Goal: Transaction & Acquisition: Purchase product/service

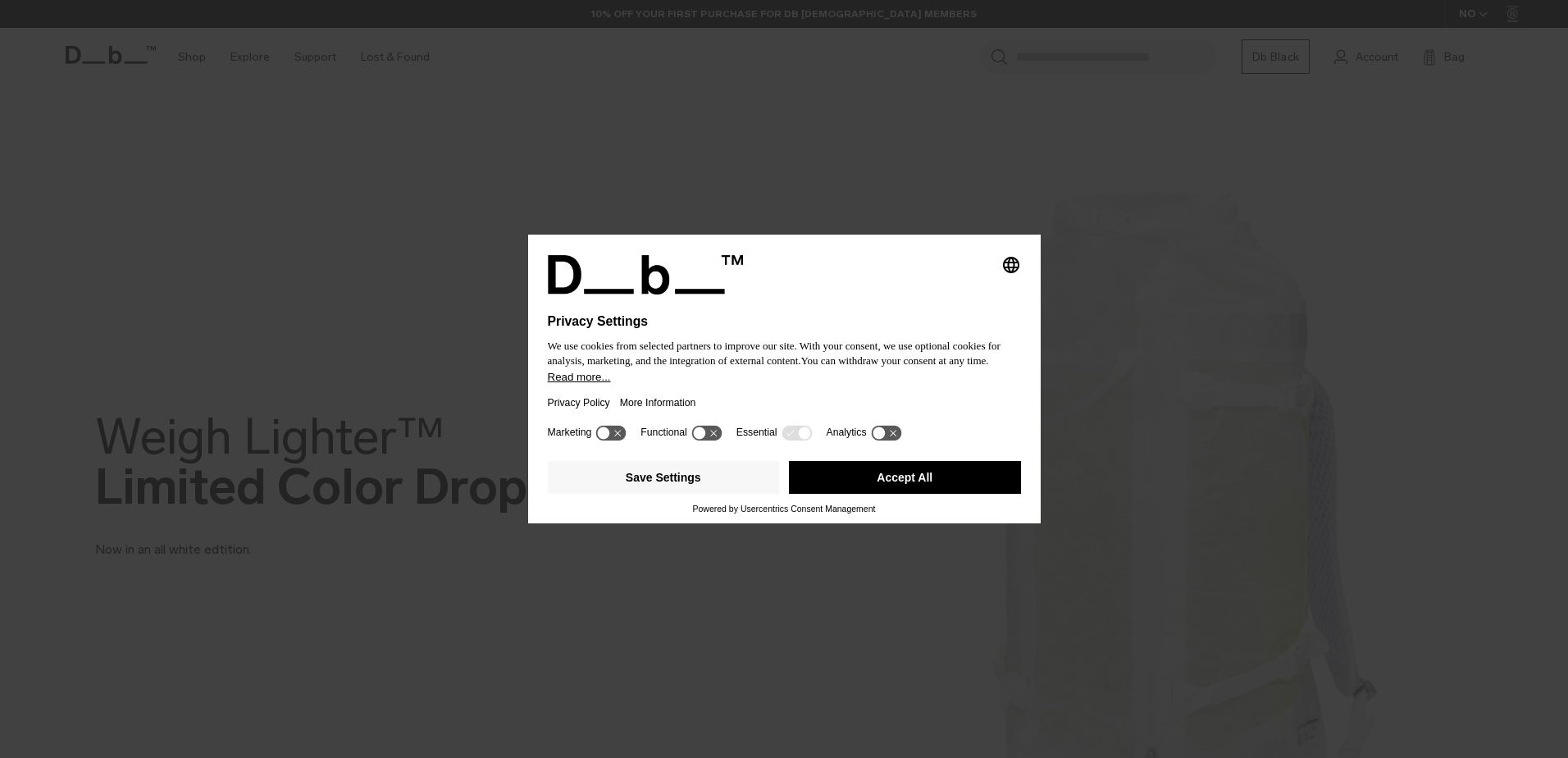
drag, startPoint x: 852, startPoint y: 473, endPoint x: 825, endPoint y: 463, distance: 28.8
click at [852, 473] on button "Accept All" at bounding box center [904, 477] width 232 height 33
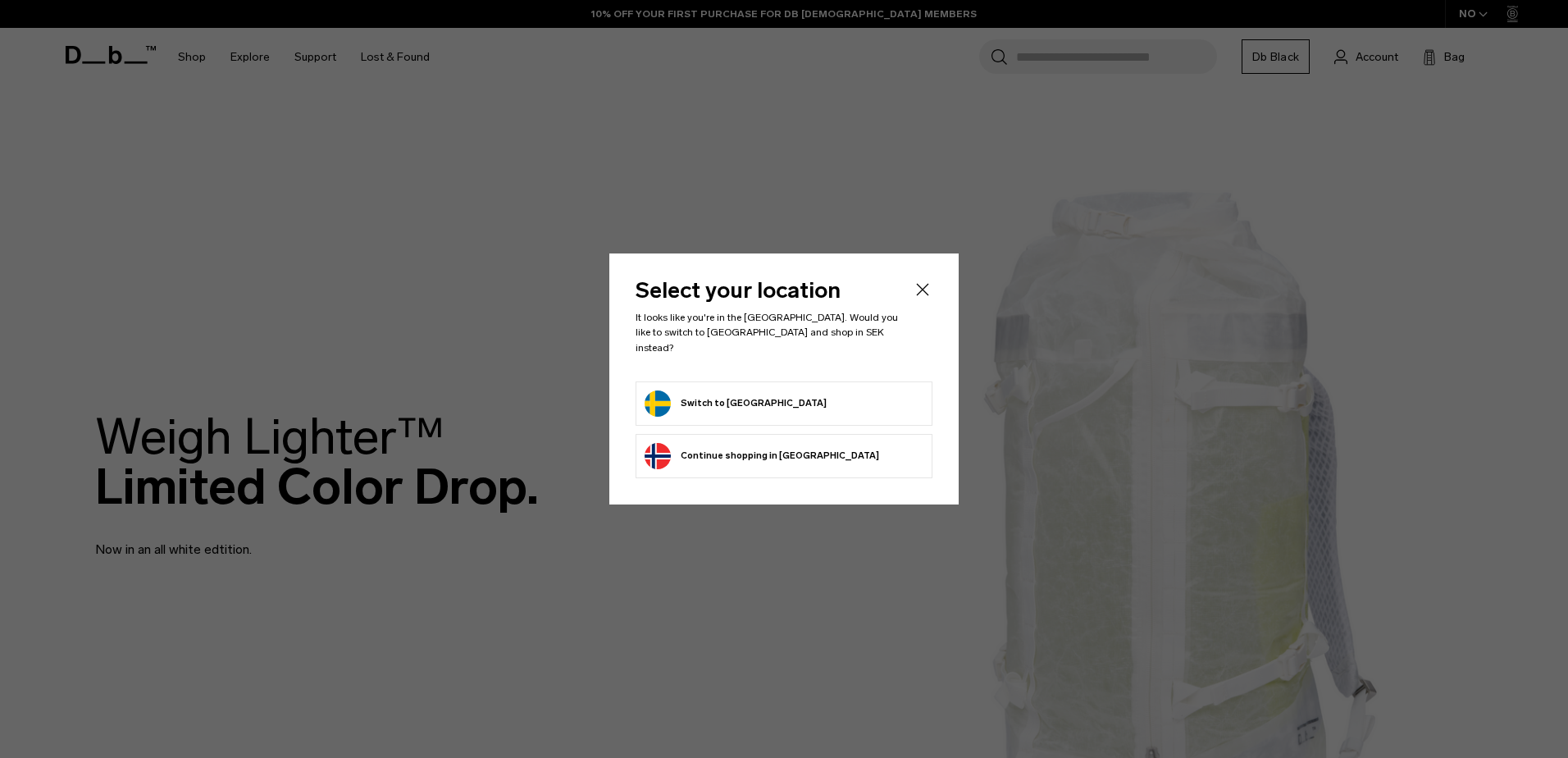
click at [744, 399] on button "Switch to Sweden" at bounding box center [736, 404] width 182 height 26
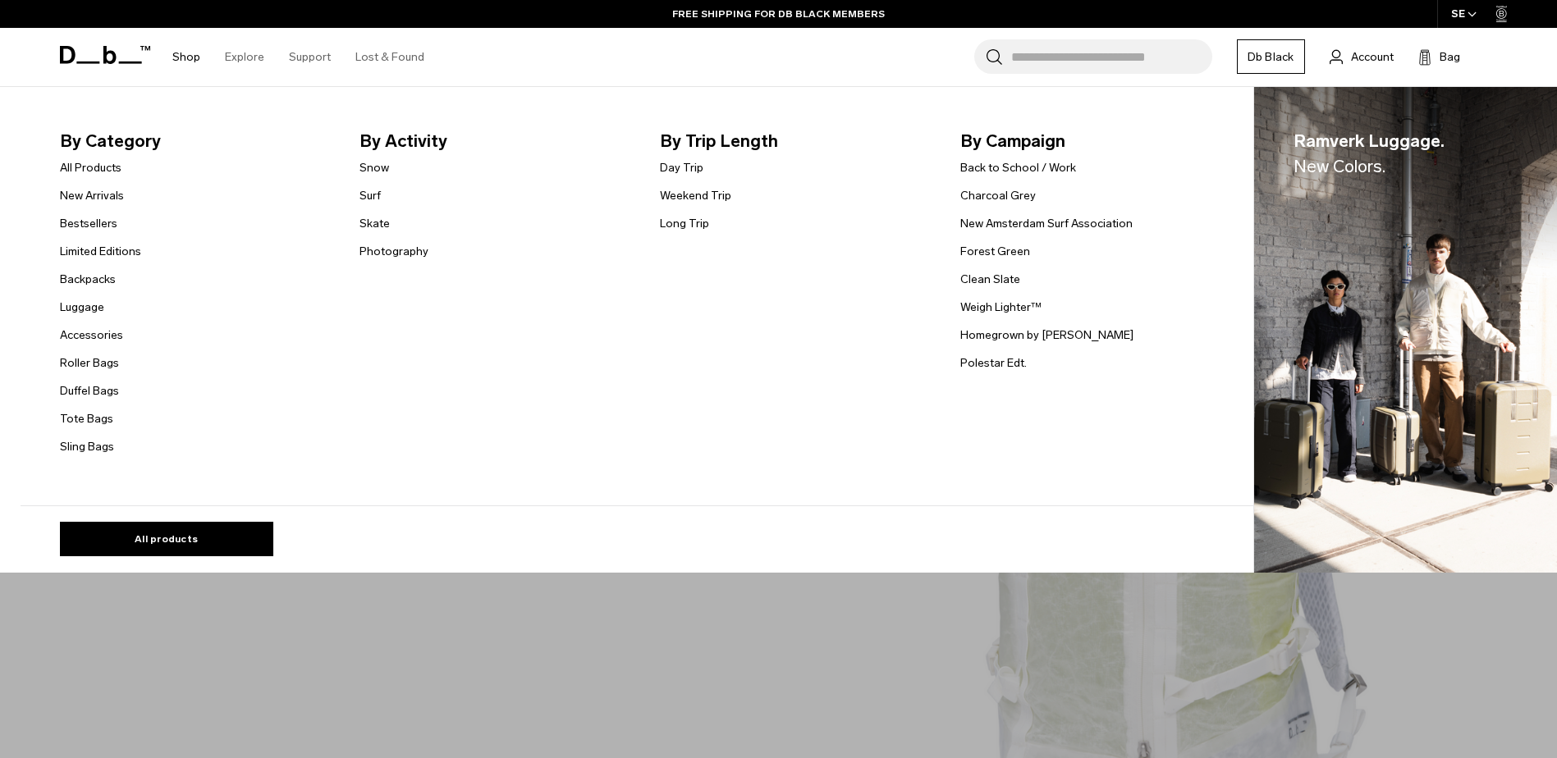
click at [181, 62] on link "Shop" at bounding box center [186, 57] width 28 height 58
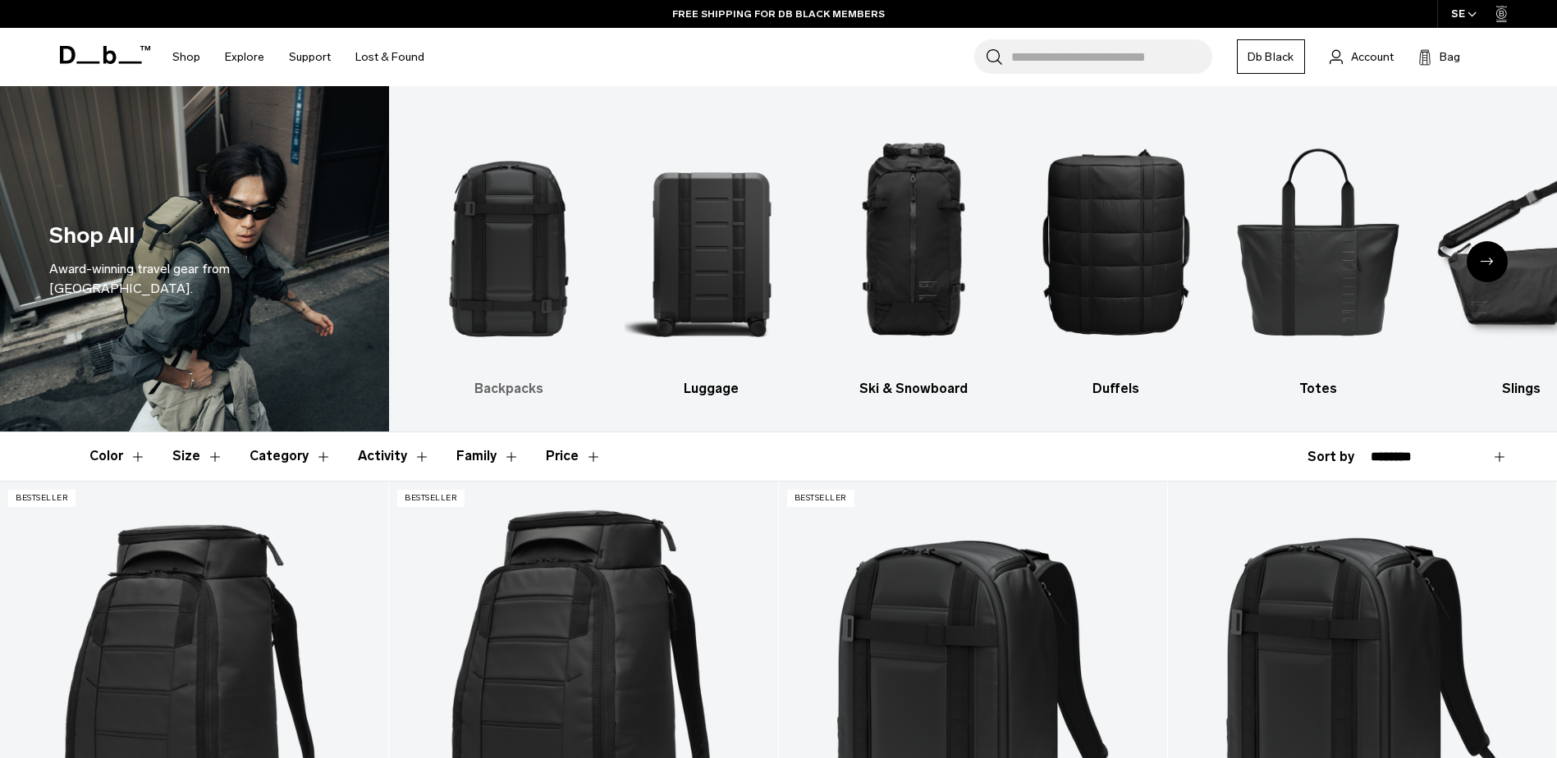
click at [534, 285] on img "1 / 10" at bounding box center [509, 241] width 174 height 260
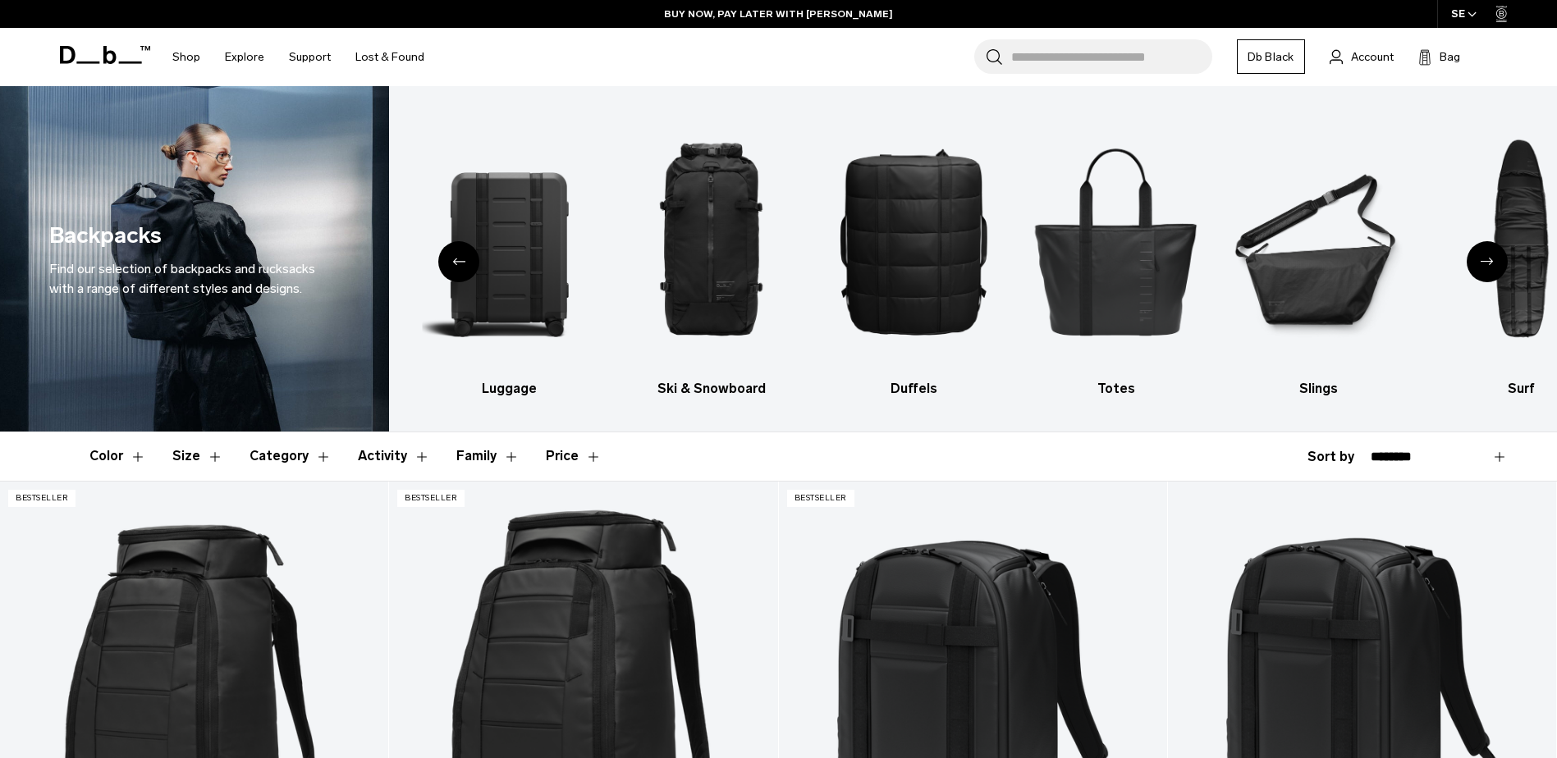
click at [207, 469] on button "Size" at bounding box center [197, 456] width 51 height 48
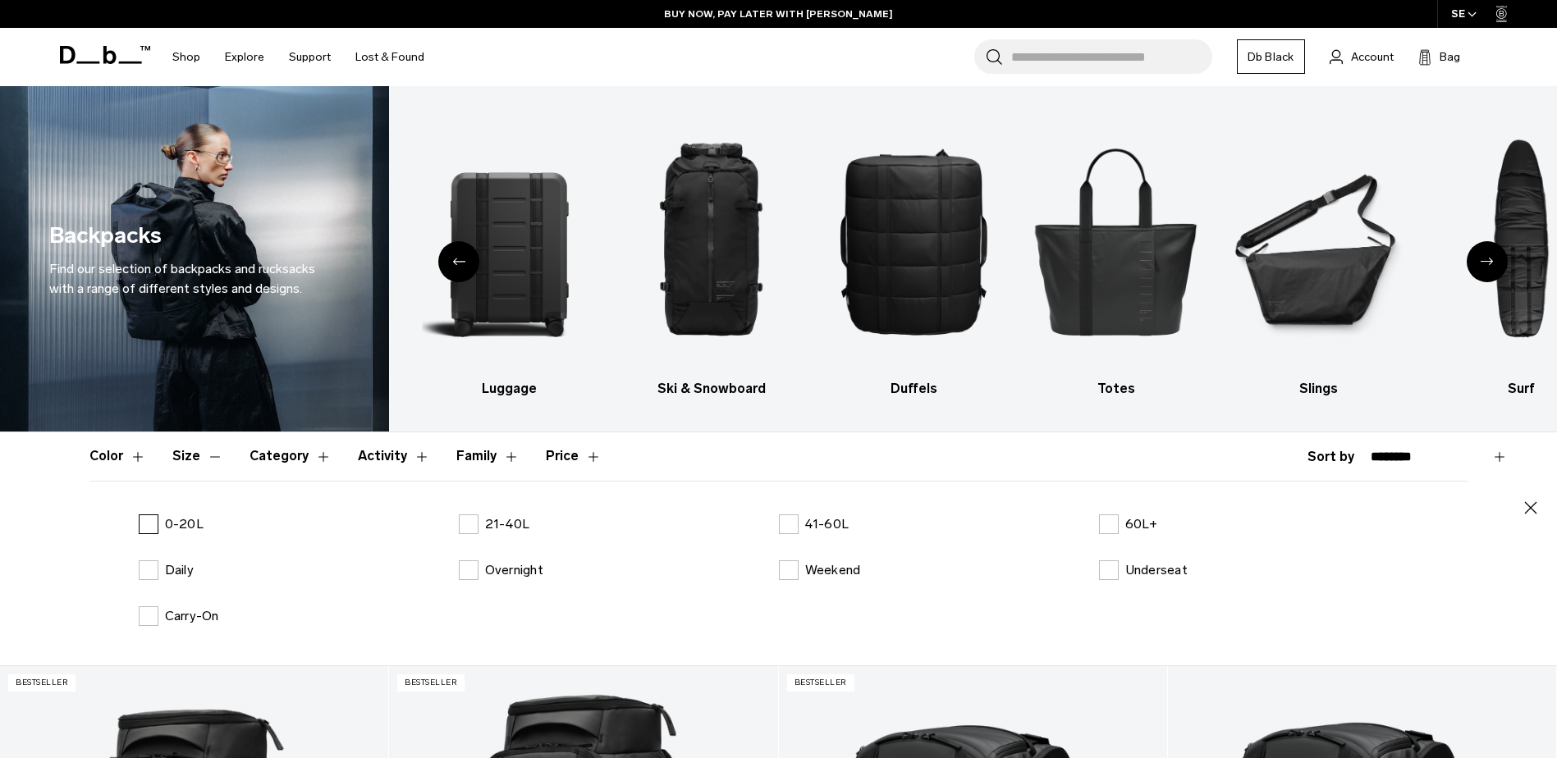
click at [151, 521] on label "0-20L" at bounding box center [171, 525] width 65 height 20
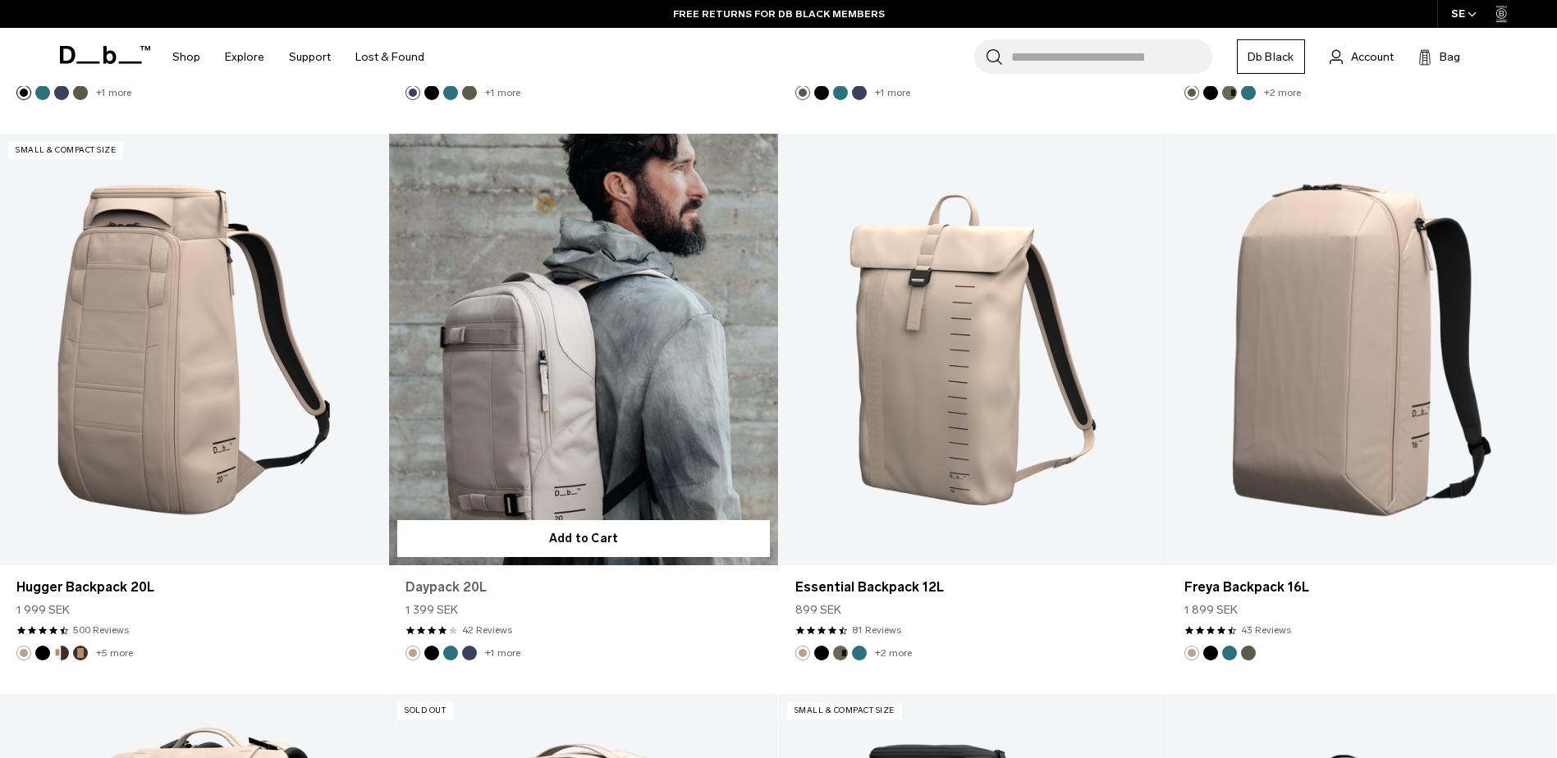
scroll to position [1149, 0]
click at [616, 309] on link "Daypack 20L" at bounding box center [583, 351] width 388 height 432
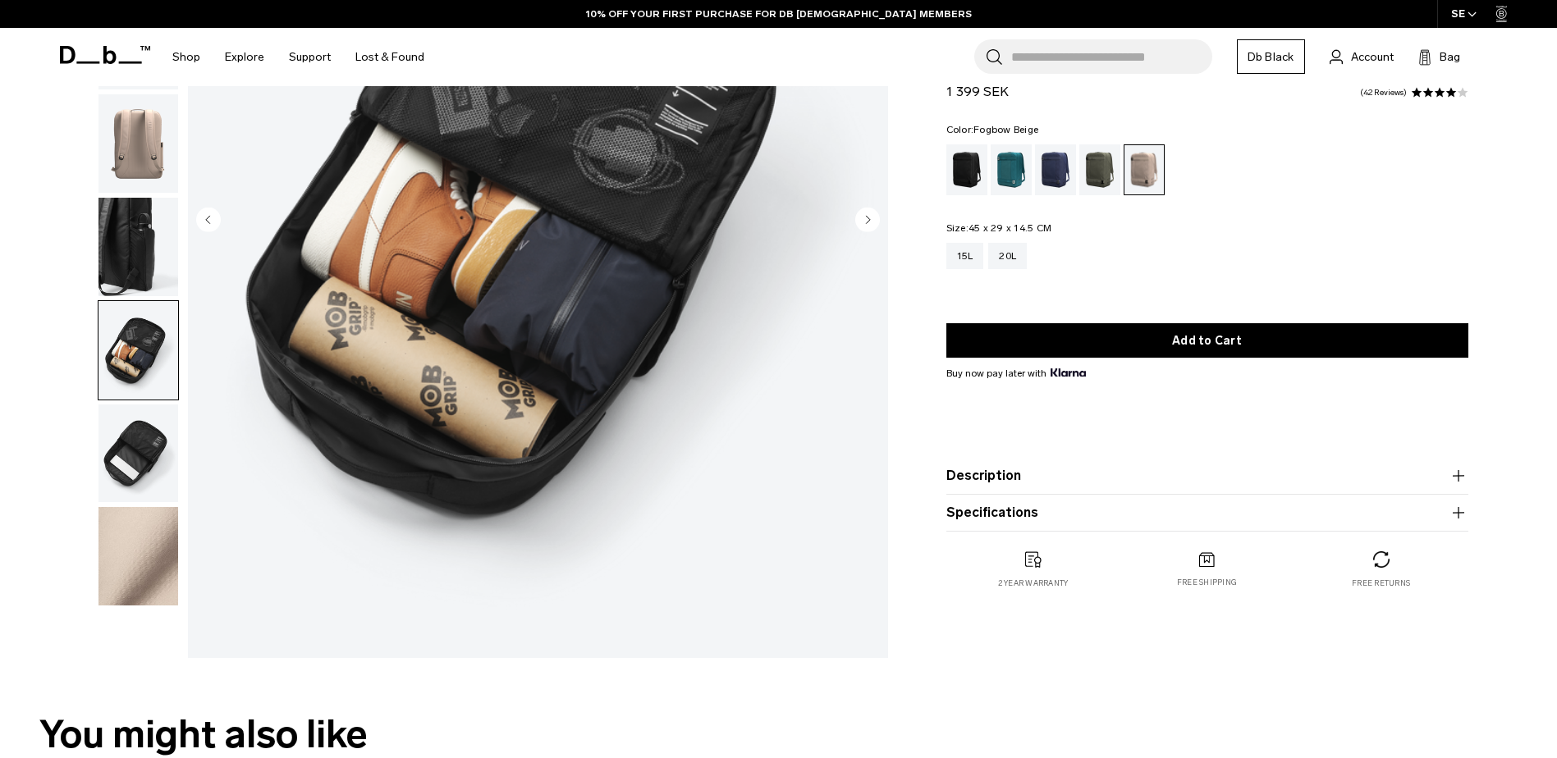
scroll to position [328, 0]
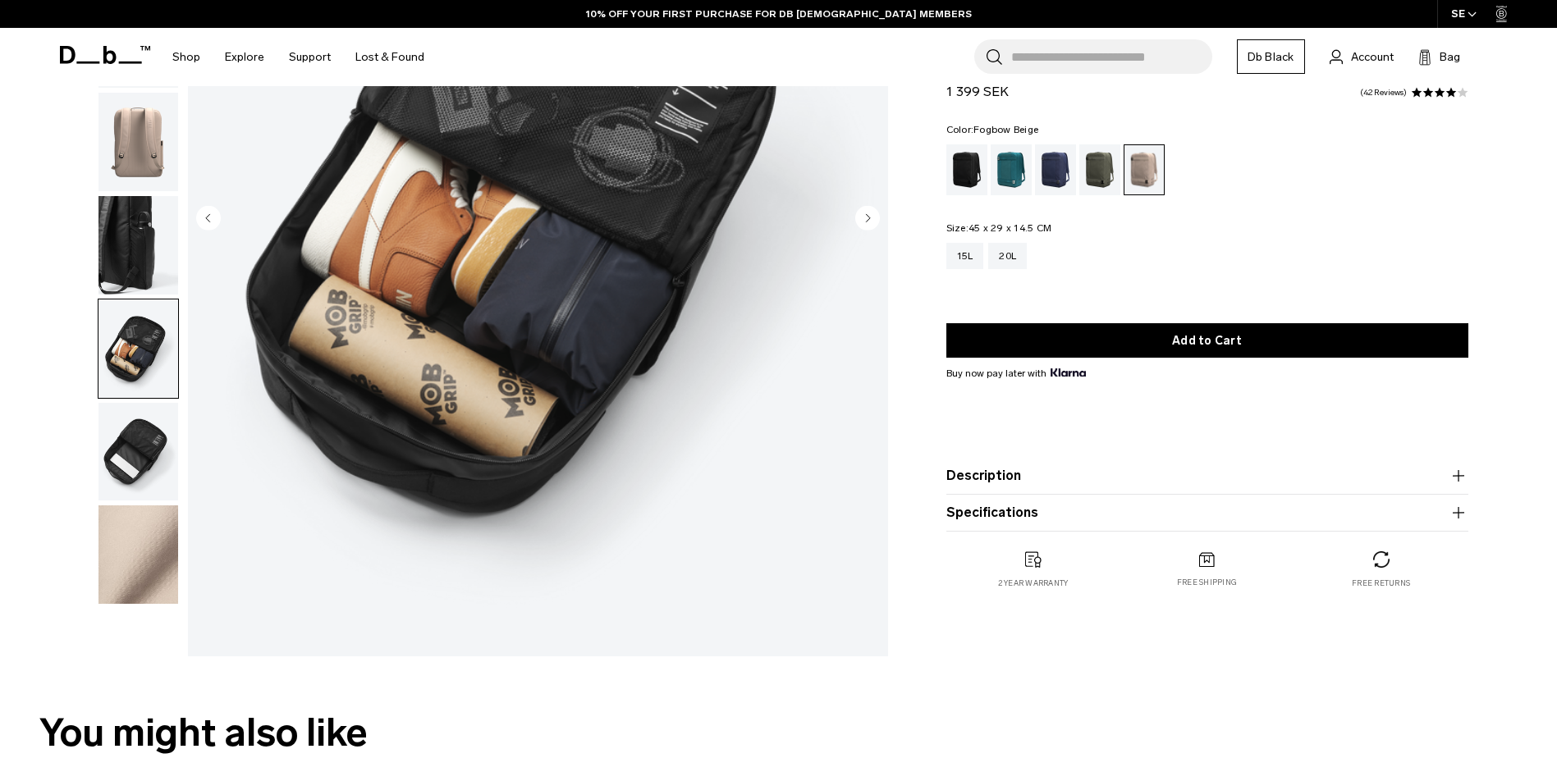
click at [159, 475] on img "button" at bounding box center [138, 452] width 80 height 98
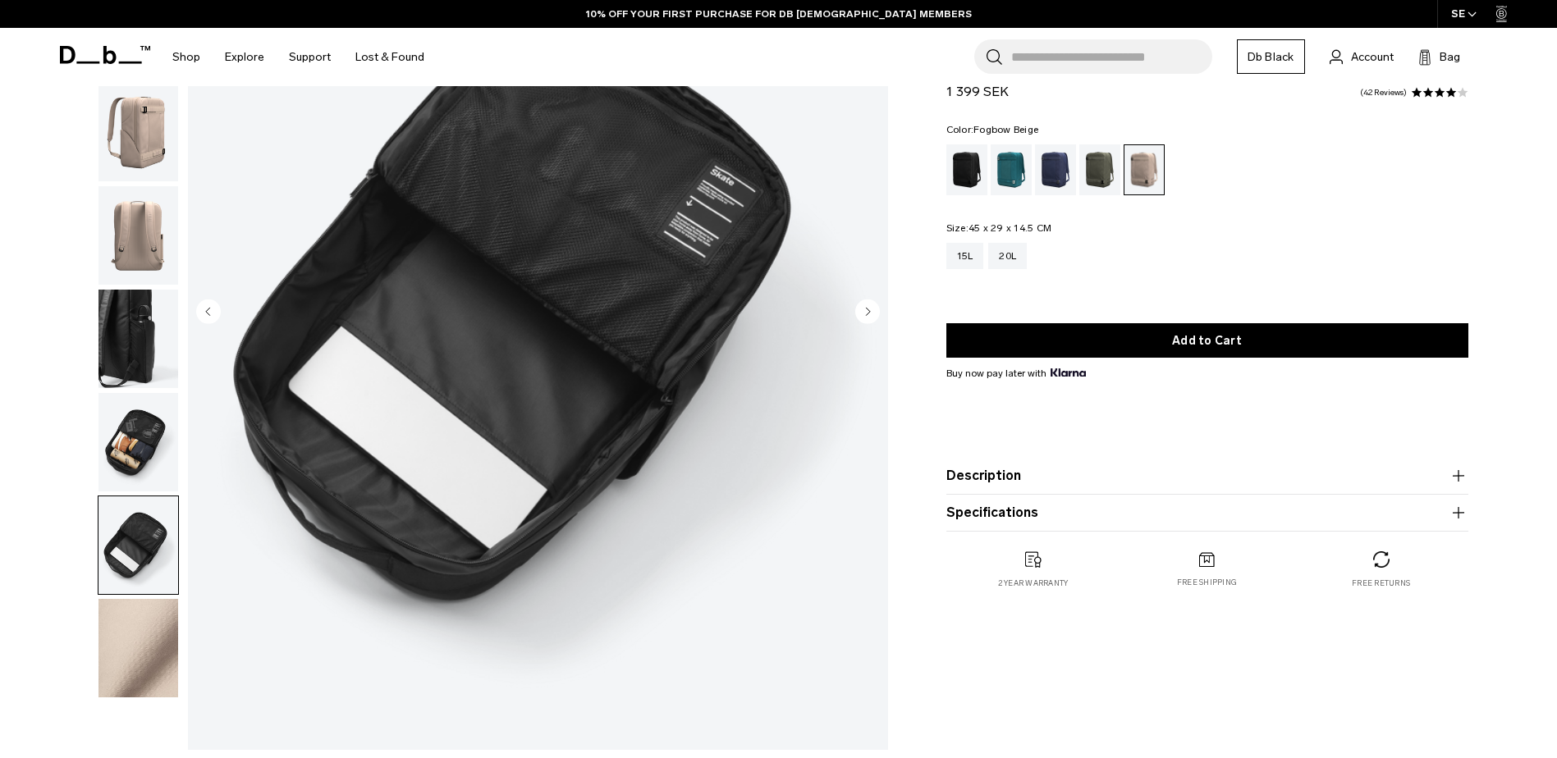
scroll to position [0, 0]
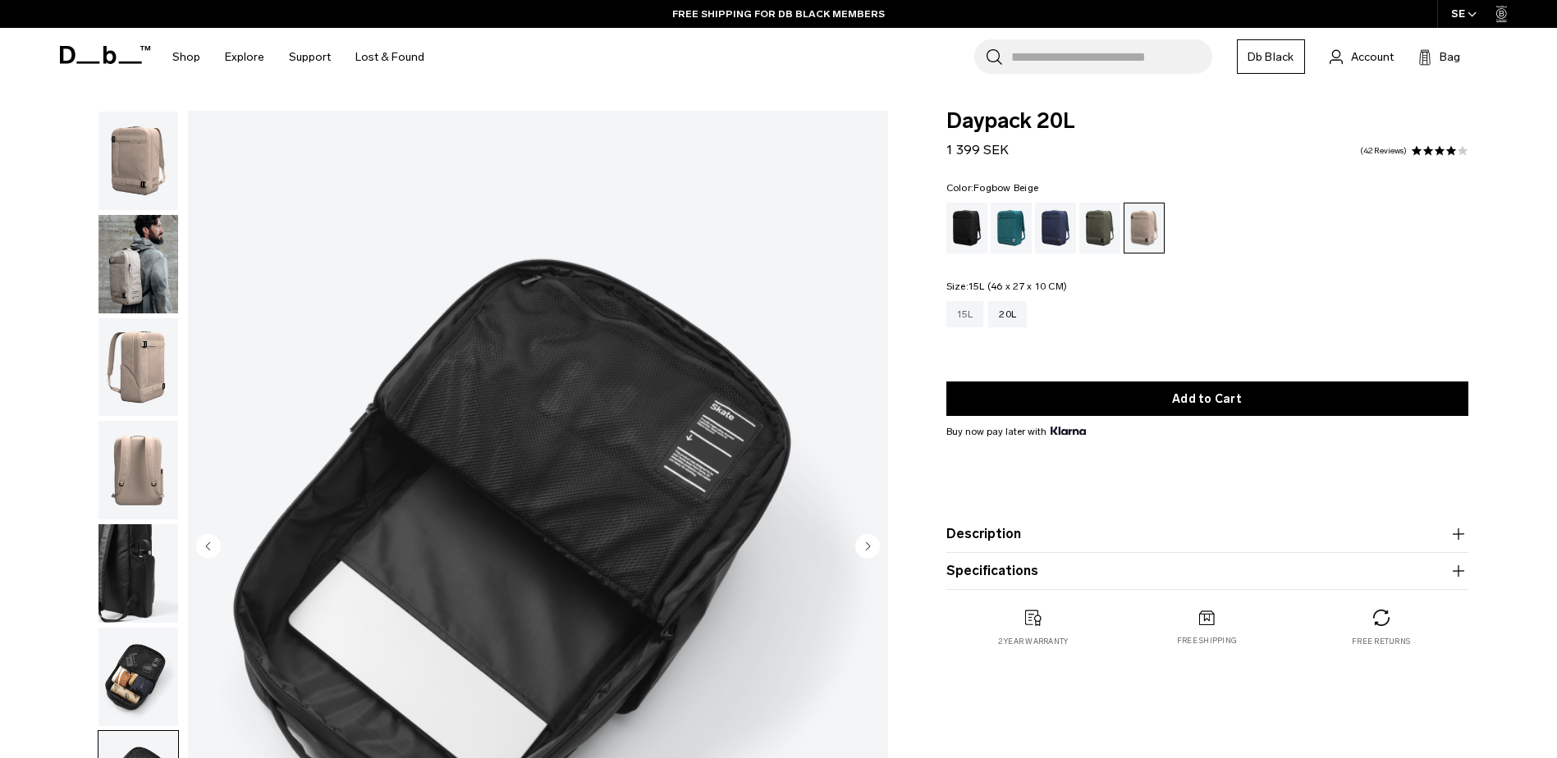
click at [952, 313] on div "15L" at bounding box center [965, 314] width 38 height 26
